Goal: Task Accomplishment & Management: Complete application form

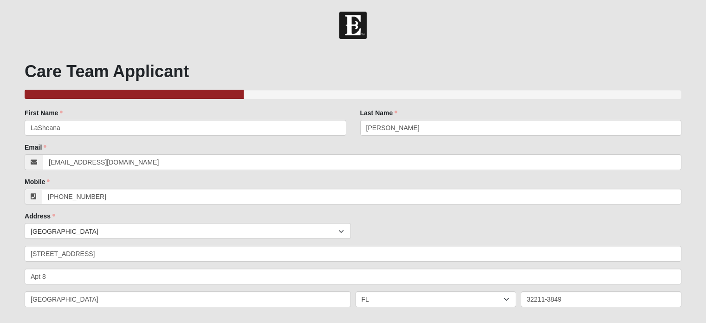
select select "True"
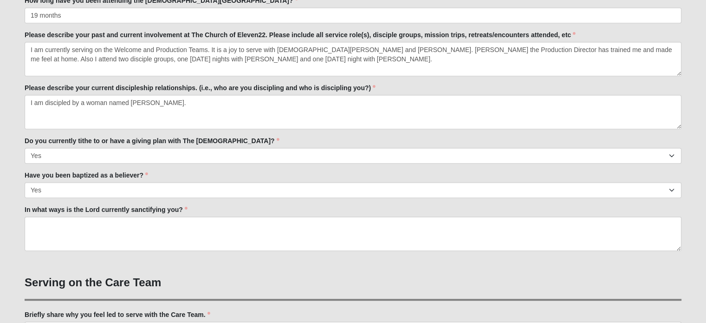
drag, startPoint x: 117, startPoint y: 111, endPoint x: 214, endPoint y: 103, distance: 96.9
click at [214, 103] on textarea "I am discipled by a woman named [PERSON_NAME]." at bounding box center [353, 112] width 657 height 34
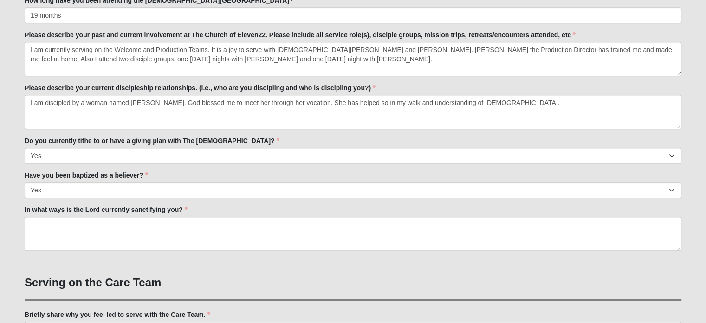
click at [370, 102] on textarea "I am discipled by a woman named [PERSON_NAME]. God blessed me to meet her throu…" at bounding box center [353, 112] width 657 height 34
click at [518, 102] on textarea "I am discipled by a woman named [PERSON_NAME]. God blessed me to meet her throu…" at bounding box center [353, 112] width 657 height 34
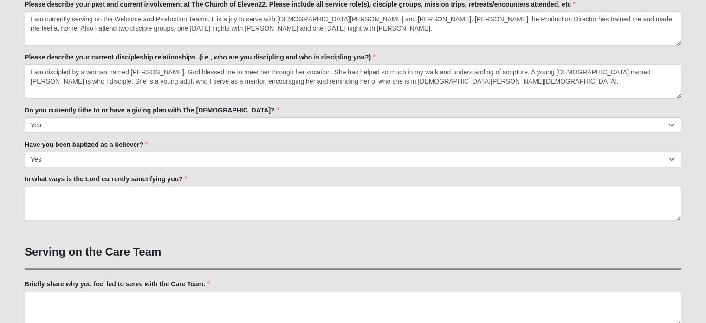
scroll to position [511, 0]
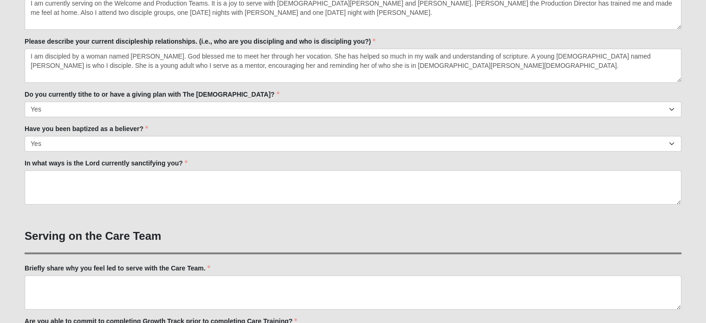
type textarea "I am discipled by a woman named [PERSON_NAME]. God blessed me to meet her throu…"
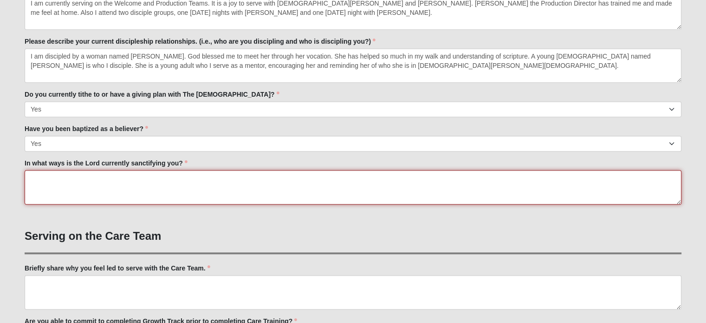
click at [93, 189] on textarea "In what ways is the Lord currently sanctifying you?" at bounding box center [353, 187] width 657 height 34
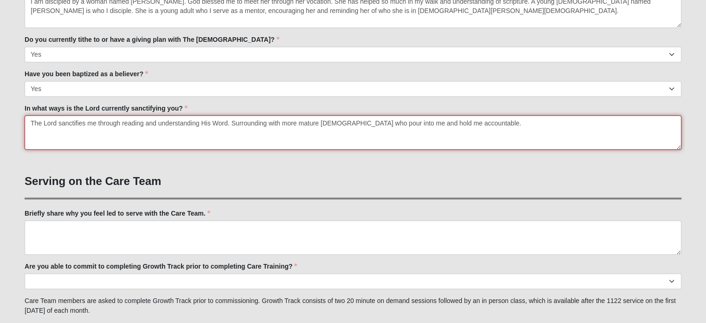
scroll to position [660, 0]
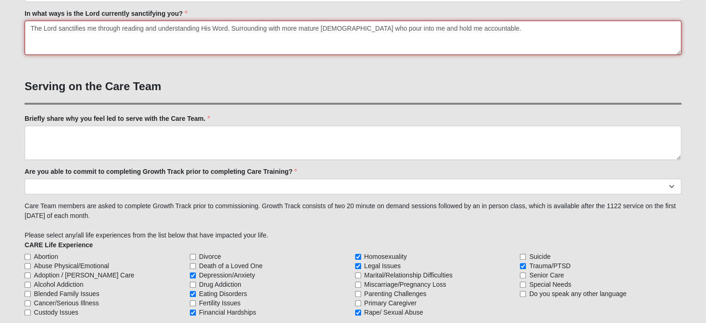
type textarea "The Lord sanctifies me through reading and understanding His Word. Surrounding …"
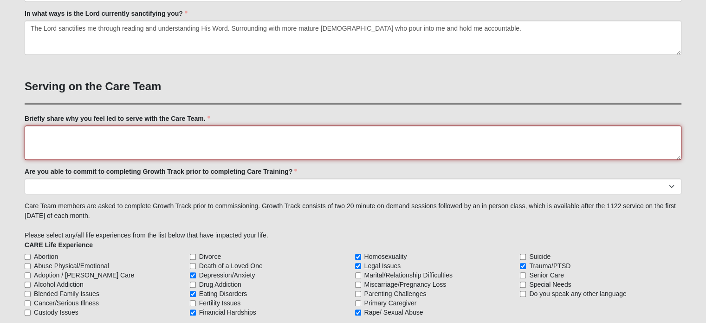
click at [66, 144] on textarea "Briefly share why you feel led to serve with the Care Team." at bounding box center [353, 142] width 657 height 34
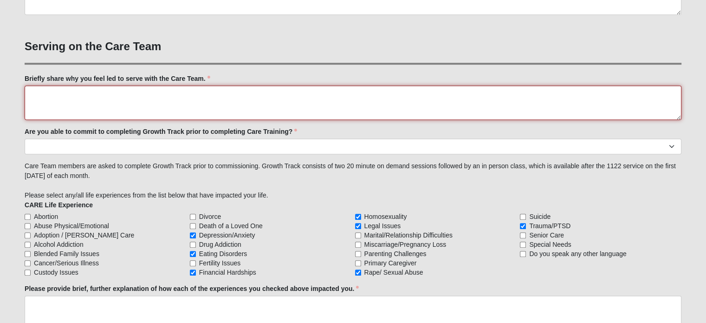
scroll to position [703, 0]
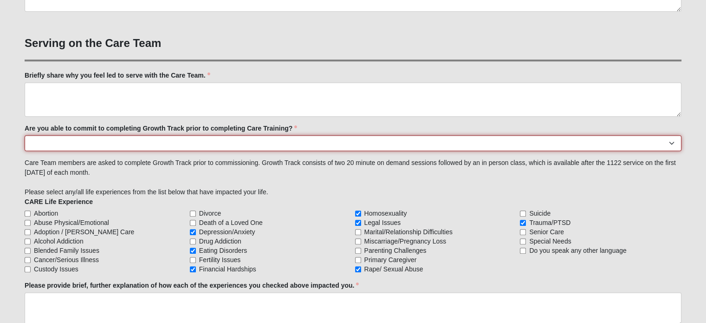
click at [87, 141] on select "Yes No Already Completed" at bounding box center [353, 143] width 657 height 16
select select "Already Completed"
click at [25, 135] on select "Yes No Already Completed" at bounding box center [353, 143] width 657 height 16
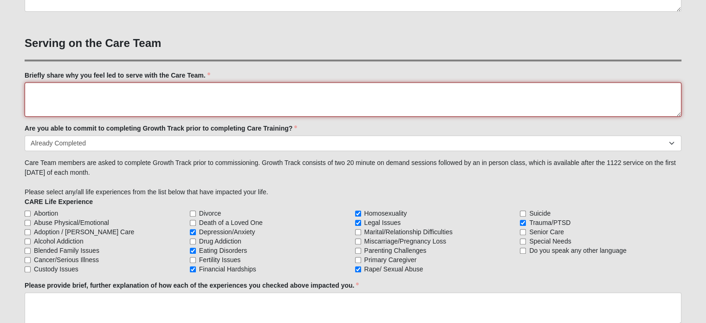
click at [112, 92] on textarea "Briefly share why you feel led to serve with the Care Team." at bounding box center [353, 99] width 657 height 34
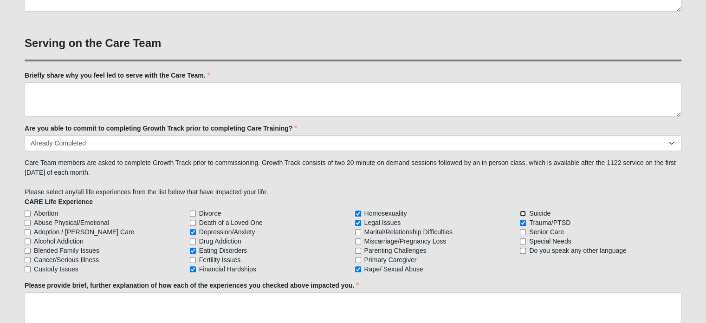
click at [521, 210] on input "Suicide" at bounding box center [523, 213] width 6 height 6
checkbox input "true"
click at [193, 249] on input "Eating Disorders" at bounding box center [193, 250] width 6 height 6
checkbox input "false"
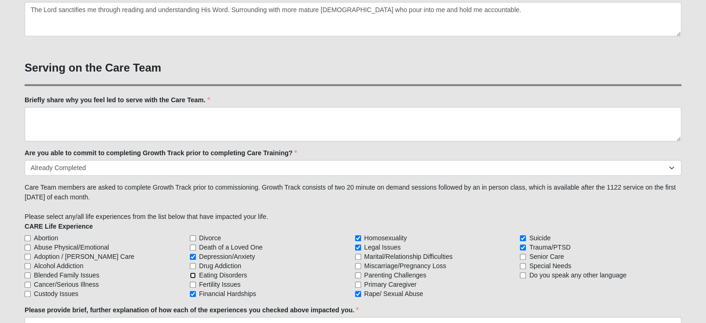
scroll to position [678, 0]
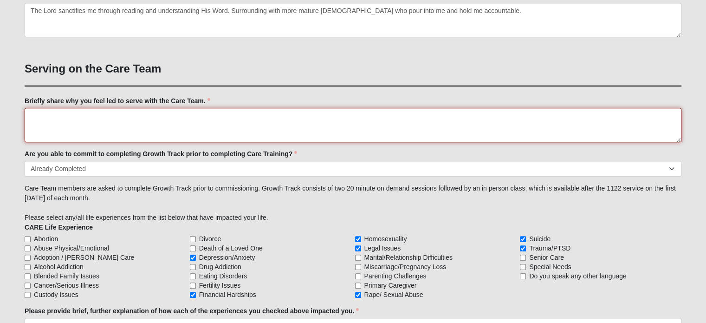
click at [116, 131] on textarea "Briefly share why you feel led to serve with the Care Team." at bounding box center [353, 125] width 657 height 34
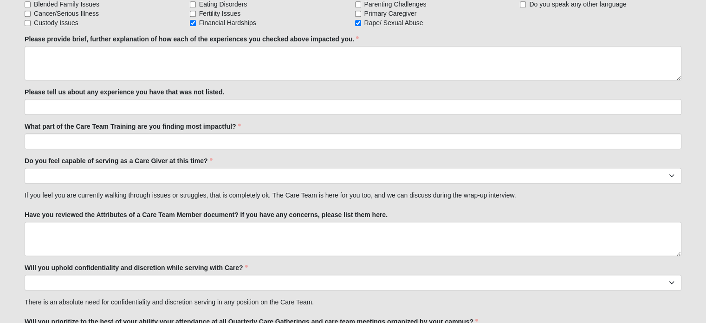
scroll to position [970, 0]
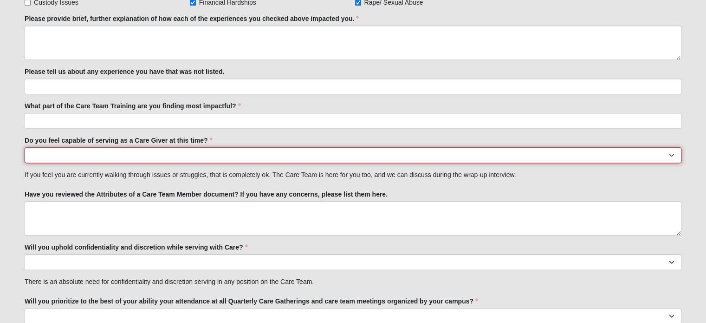
click at [672, 156] on select "No Yes" at bounding box center [353, 155] width 657 height 16
select select "True"
click at [25, 147] on select "No Yes" at bounding box center [353, 155] width 657 height 16
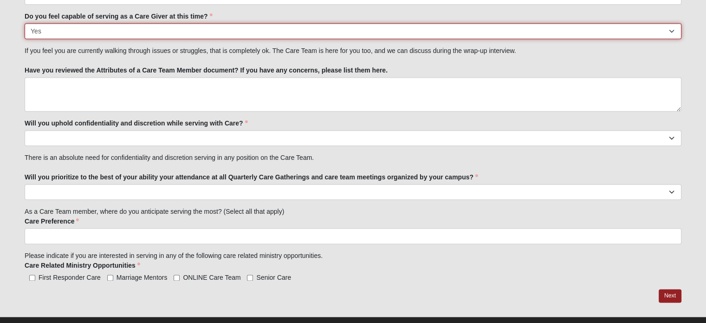
scroll to position [1109, 0]
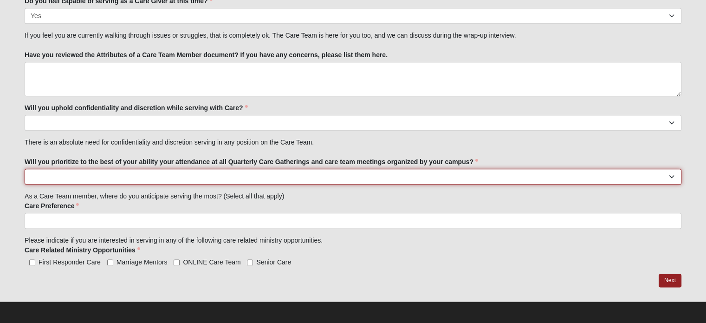
click at [675, 176] on select "No Yes" at bounding box center [353, 177] width 657 height 16
select select "True"
click at [25, 169] on select "No Yes" at bounding box center [353, 177] width 657 height 16
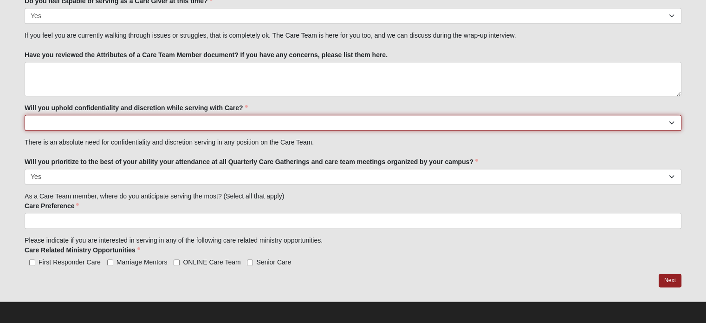
click at [673, 120] on select "No Yes" at bounding box center [353, 123] width 657 height 16
select select "True"
click at [25, 115] on select "No Yes" at bounding box center [353, 123] width 657 height 16
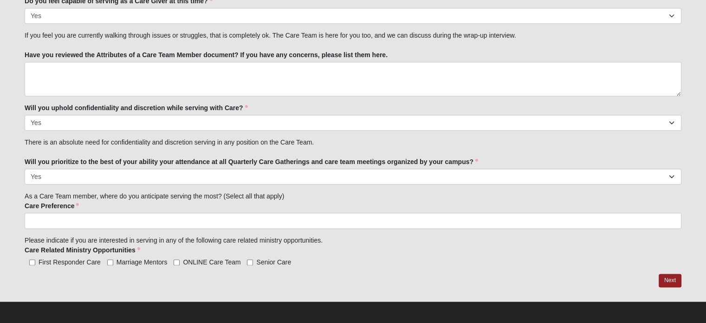
click at [100, 158] on label "Will you prioritize to the best of your ability your attendance at all Quarterl…" at bounding box center [252, 161] width 454 height 9
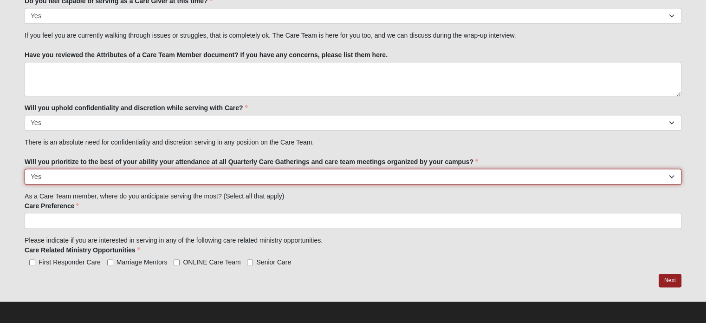
click at [100, 169] on select "No Yes" at bounding box center [353, 177] width 657 height 16
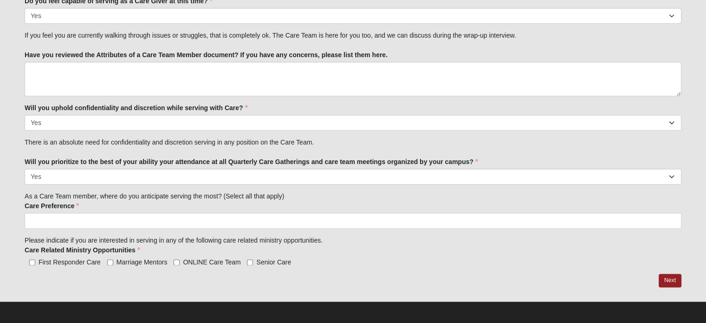
click at [349, 224] on ul at bounding box center [353, 221] width 657 height 16
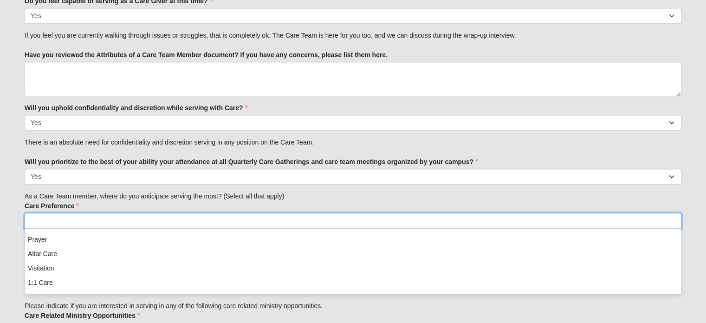
click at [334, 202] on div "Care Preference Prayer Altar Care Visitation 1:1 Care Prayer Altar Care Visitat…" at bounding box center [353, 247] width 657 height 93
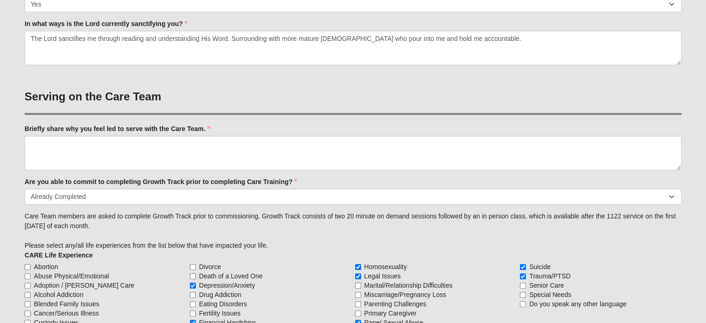
scroll to position [645, 0]
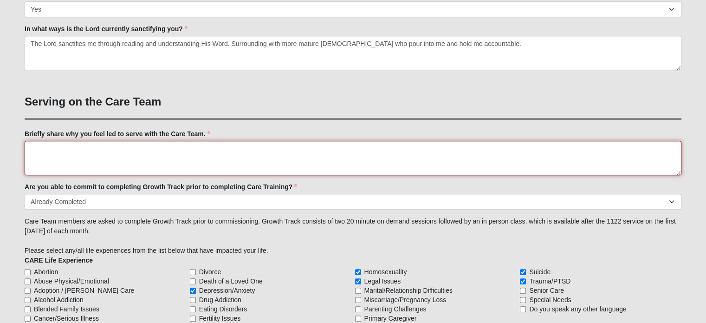
click at [103, 152] on textarea "Briefly share why you feel led to serve with the Care Team." at bounding box center [353, 158] width 657 height 34
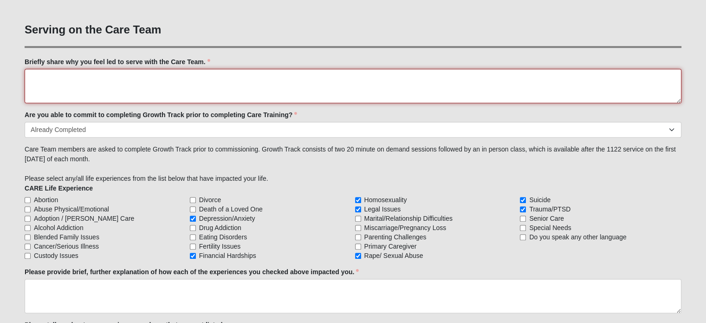
scroll to position [738, 0]
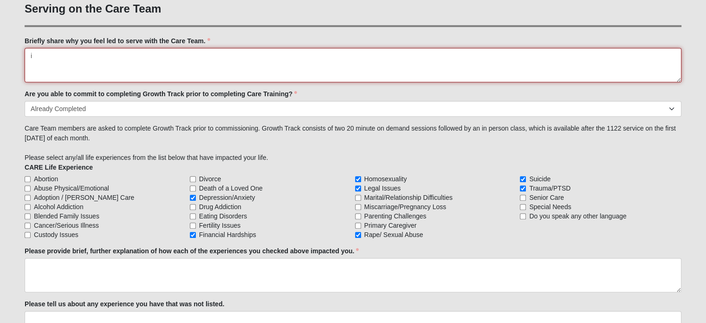
type textarea "i"
drag, startPoint x: 147, startPoint y: 58, endPoint x: 27, endPoint y: 54, distance: 119.4
click at [27, 54] on textarea "I was led to serve with Care Team" at bounding box center [353, 65] width 657 height 34
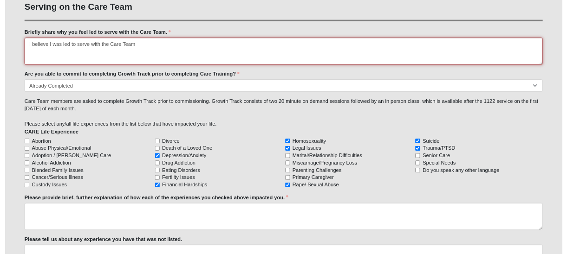
scroll to position [747, 0]
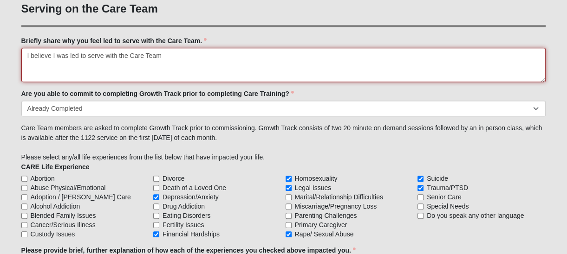
type textarea "I believe I was led to serve with the Care Team"
